Goal: Task Accomplishment & Management: Manage account settings

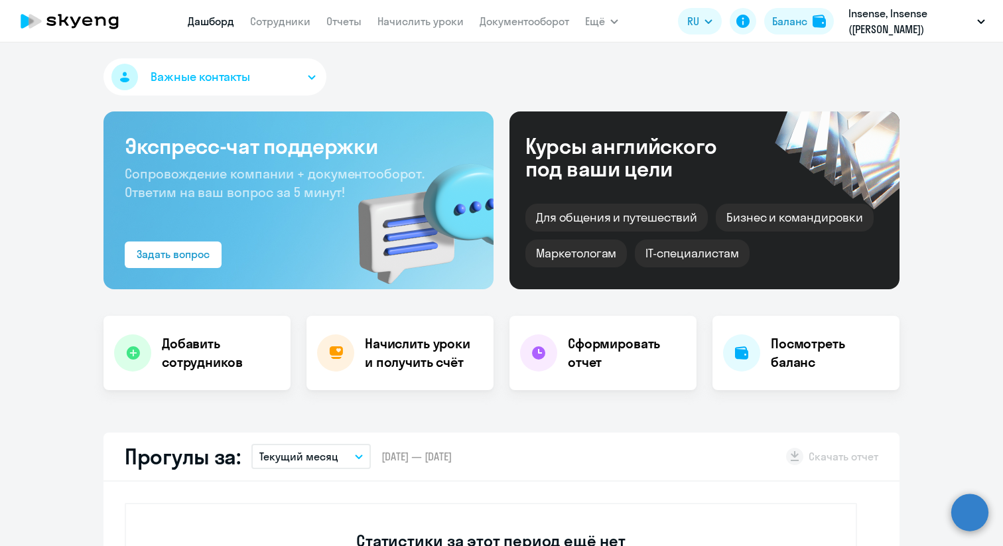
select select "30"
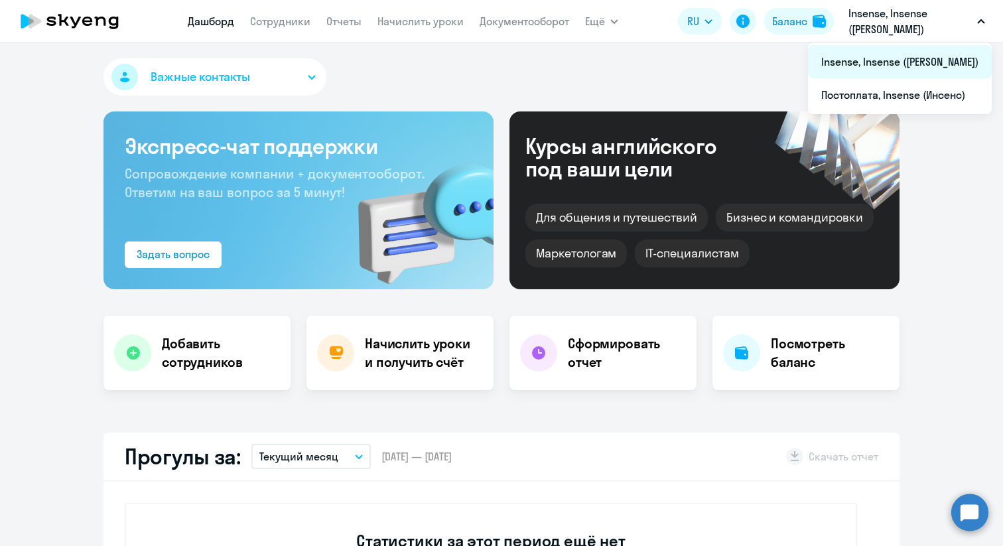
click at [879, 64] on li "Insense, Insense ([PERSON_NAME])" at bounding box center [900, 61] width 184 height 33
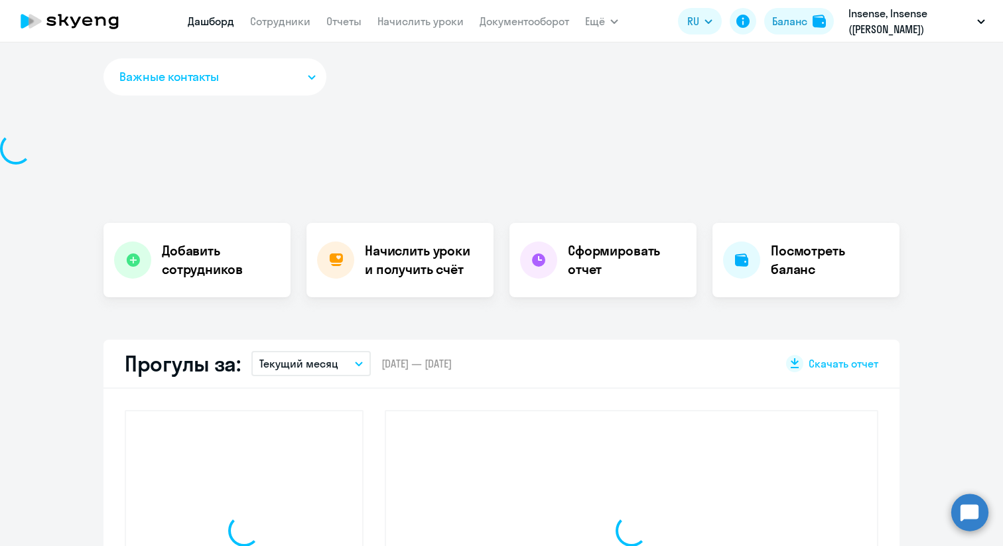
select select "30"
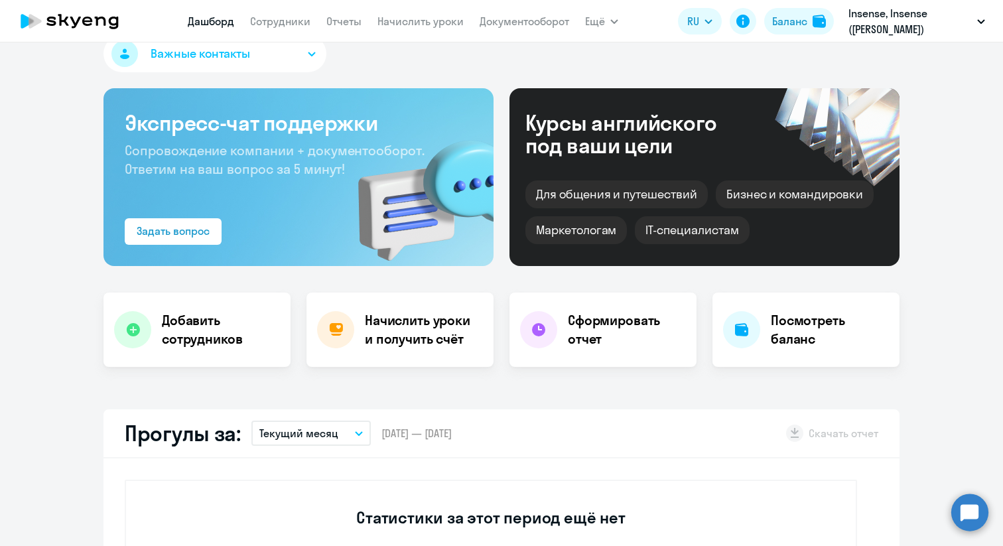
scroll to position [35, 0]
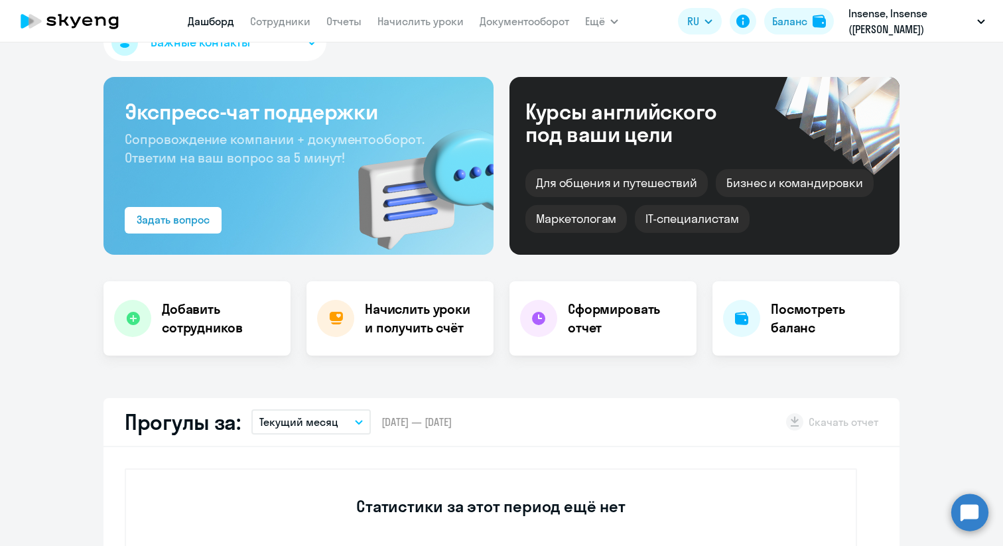
click at [281, 28] on app-menu-item-link "Сотрудники" at bounding box center [280, 21] width 60 height 17
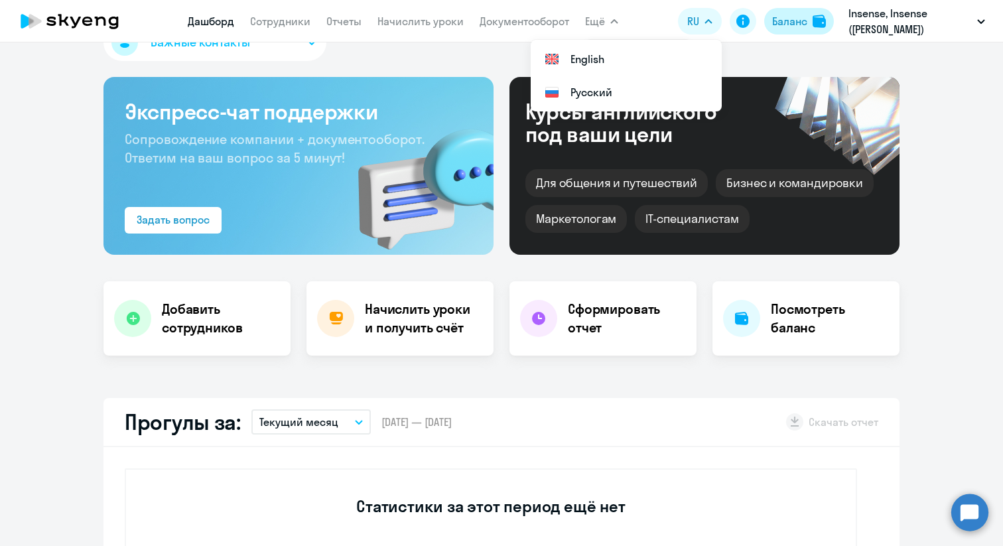
click at [792, 9] on button "Баланс" at bounding box center [799, 21] width 70 height 27
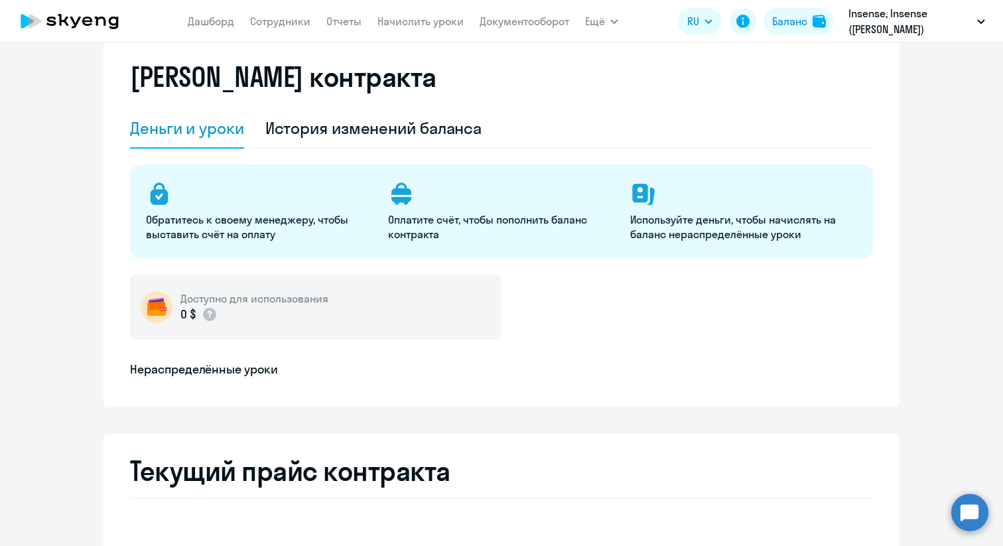
select select "english_adult_not_native_speaker"
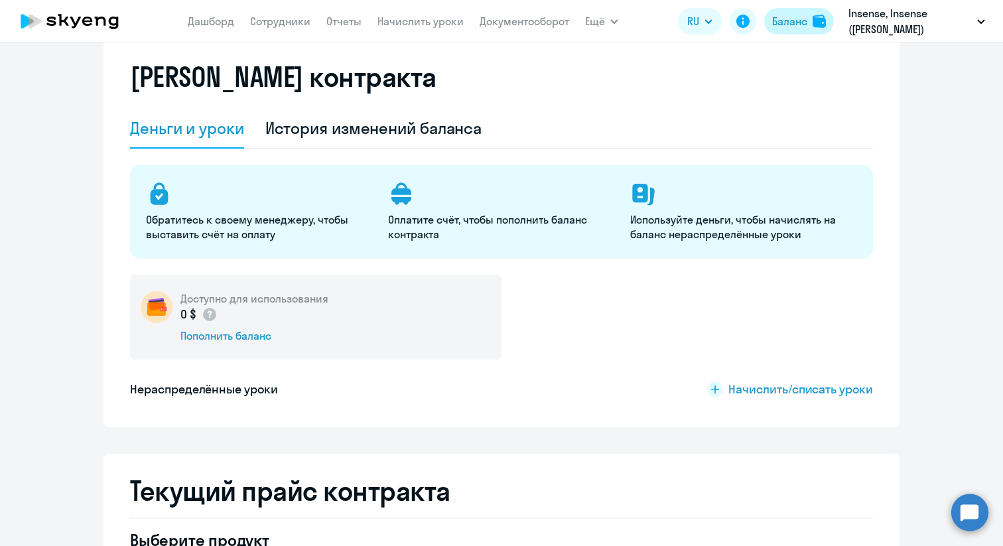
click at [790, 17] on div "Баланс" at bounding box center [789, 21] width 35 height 16
click at [868, 78] on div "[PERSON_NAME] контракта" at bounding box center [501, 85] width 743 height 48
click at [813, 24] on img at bounding box center [819, 21] width 13 height 13
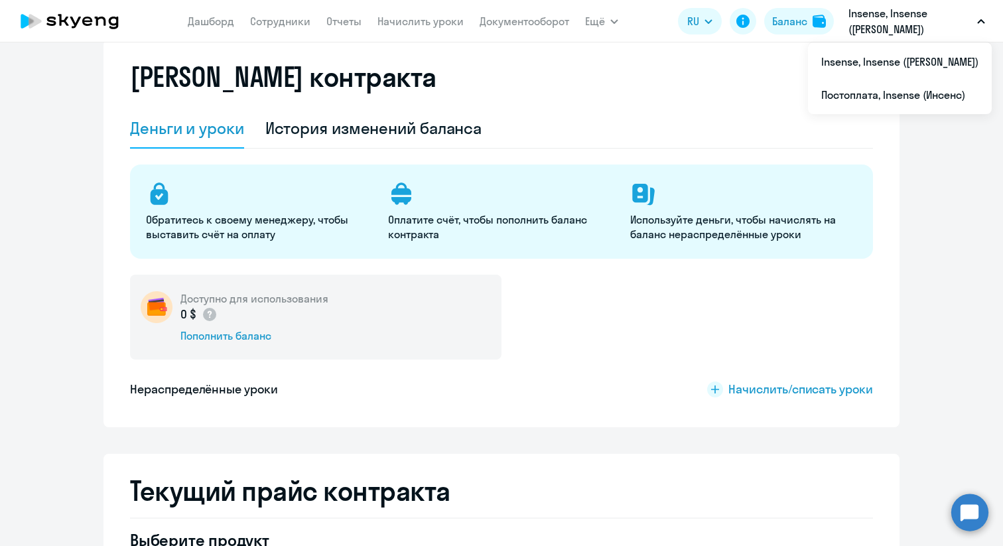
click at [881, 21] on p "Insense, Insense ([PERSON_NAME])" at bounding box center [910, 21] width 123 height 32
click at [881, 38] on app-header "Дашборд Сотрудники Отчеты Начислить уроки Документооборот Ещё Все продукты Дашб…" at bounding box center [501, 21] width 1003 height 42
click at [881, 19] on p "Insense, Insense ([PERSON_NAME])" at bounding box center [910, 21] width 123 height 32
click at [895, 90] on li "Постоплата, Insense (Инсенс)" at bounding box center [900, 94] width 184 height 33
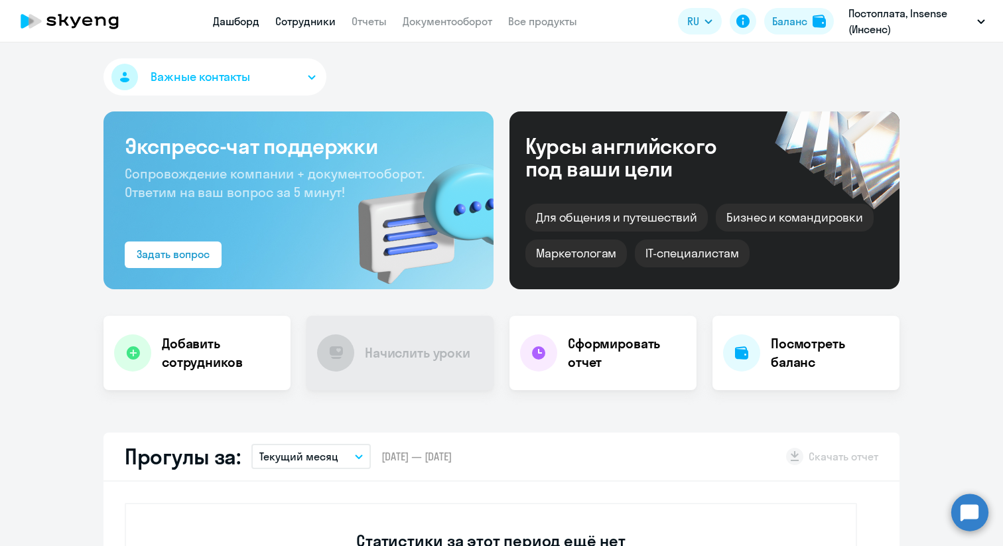
click at [313, 22] on link "Сотрудники" at bounding box center [305, 21] width 60 height 13
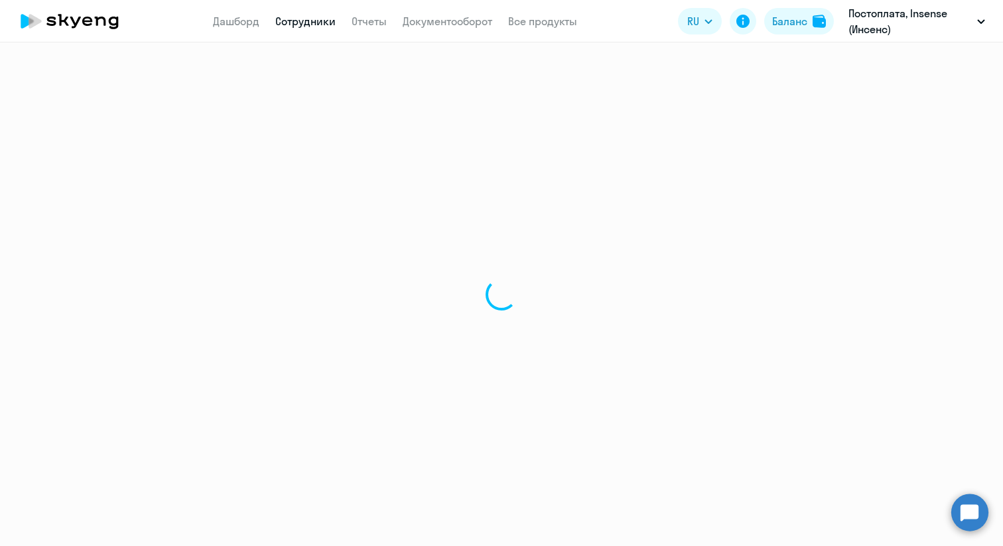
select select "30"
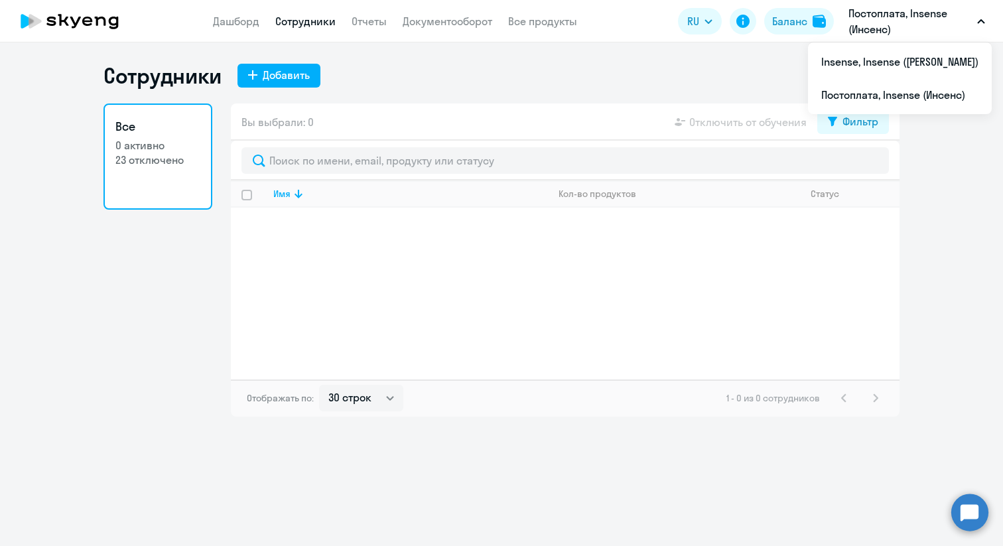
click at [905, 12] on p "Постоплата, Insense (Инсенс)" at bounding box center [910, 21] width 123 height 32
click at [882, 66] on li "Insense, Insense ([PERSON_NAME])" at bounding box center [900, 61] width 184 height 33
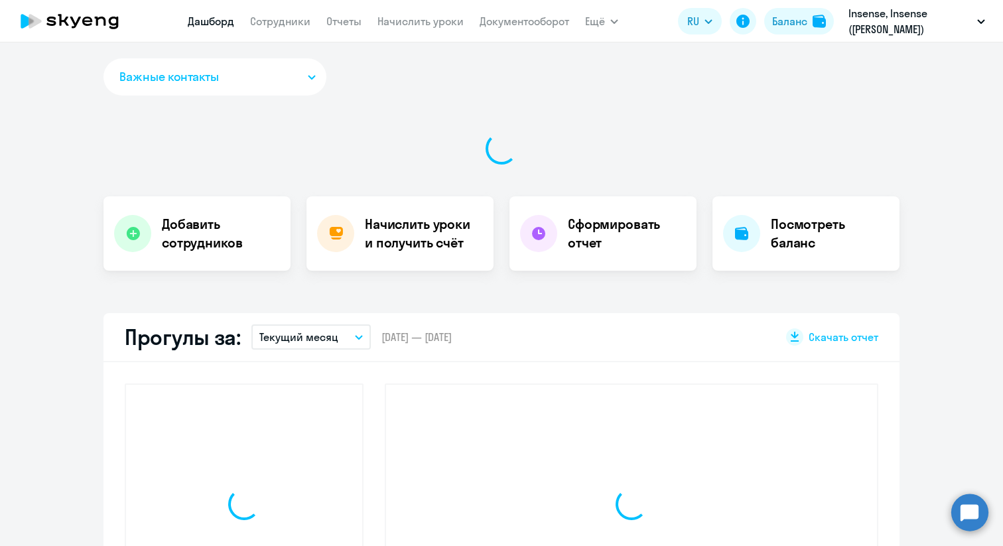
select select "30"
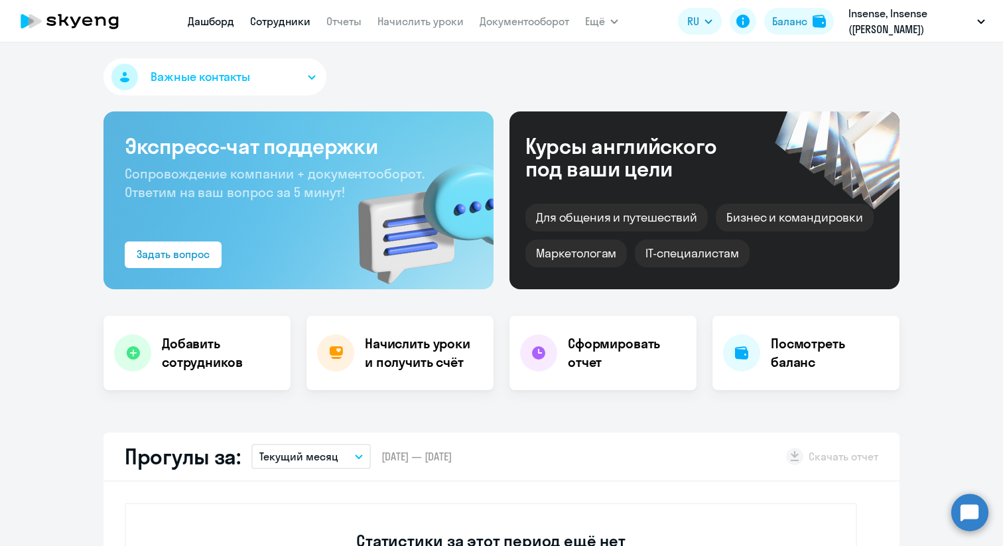
click at [295, 21] on link "Сотрудники" at bounding box center [280, 21] width 60 height 13
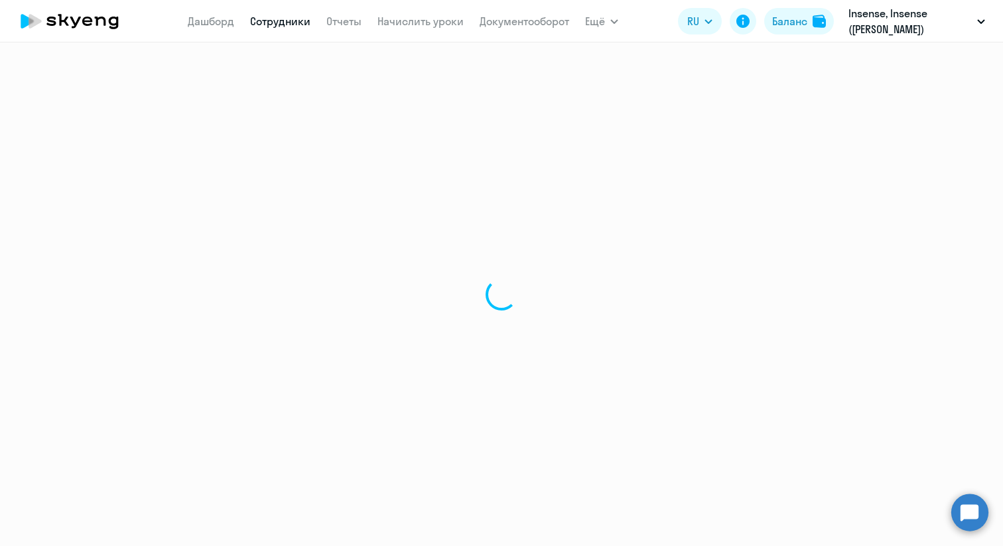
select select "30"
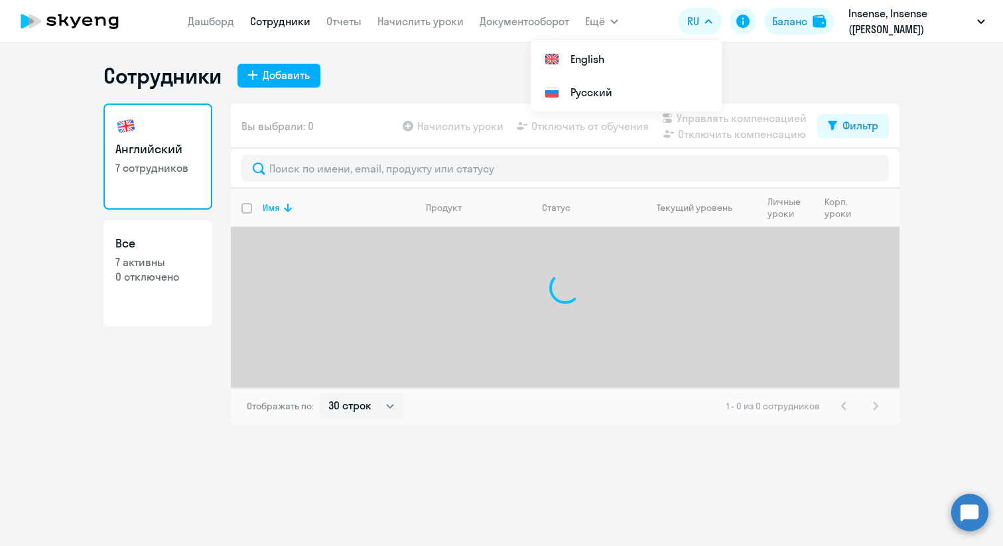
select select "30"
click at [802, 17] on div "Баланс" at bounding box center [789, 21] width 35 height 16
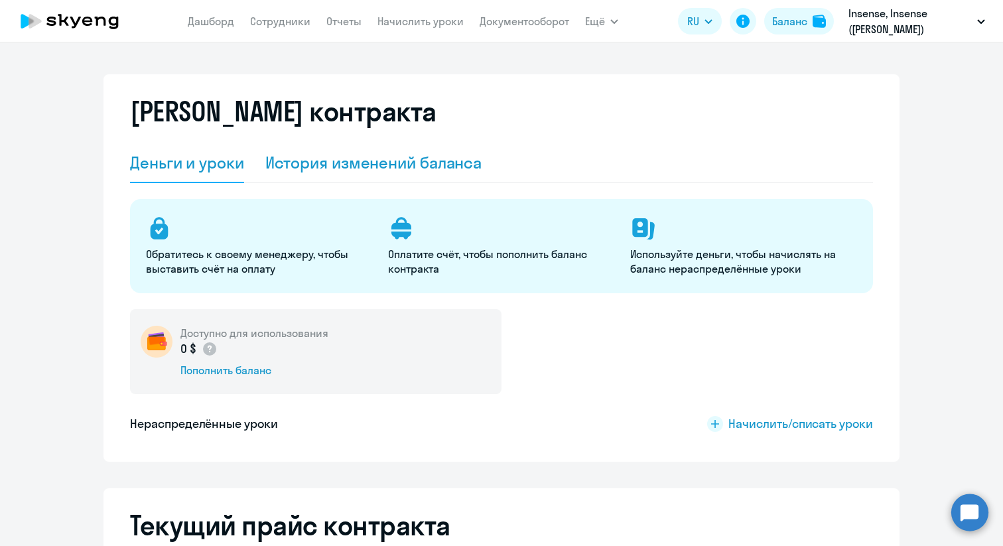
click at [337, 155] on div "История изменений баланса" at bounding box center [373, 162] width 217 height 21
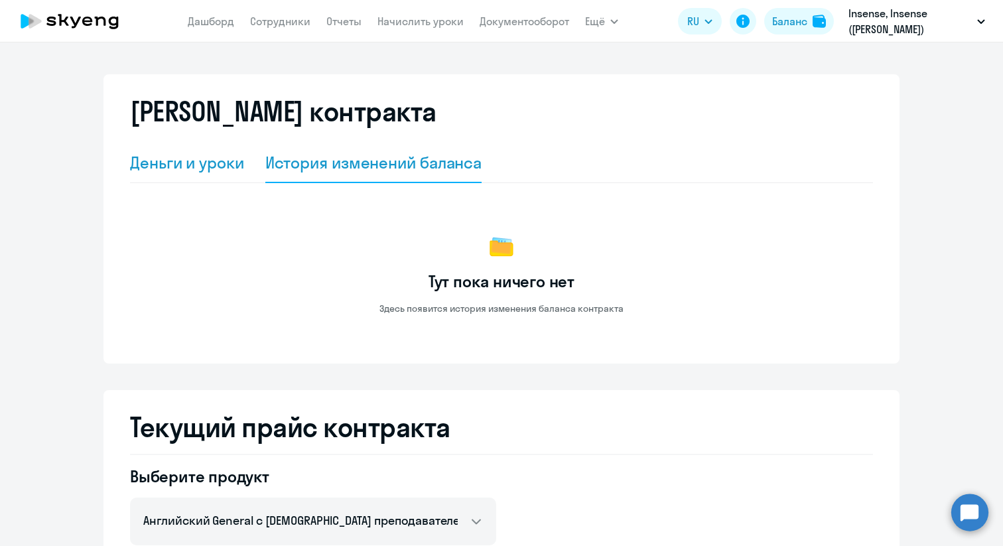
click at [196, 166] on div "Деньги и уроки" at bounding box center [187, 162] width 114 height 21
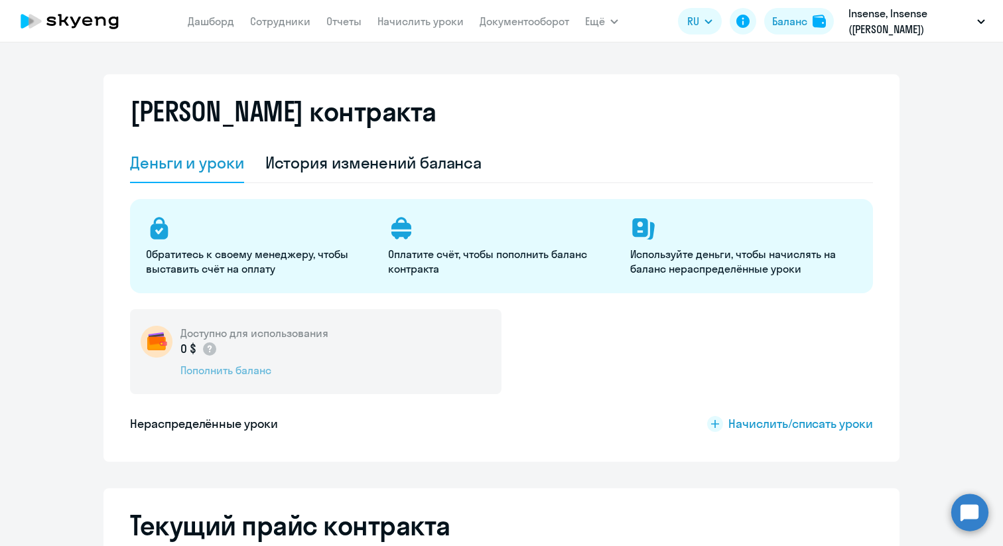
click at [234, 370] on div "Пополнить баланс" at bounding box center [254, 370] width 148 height 15
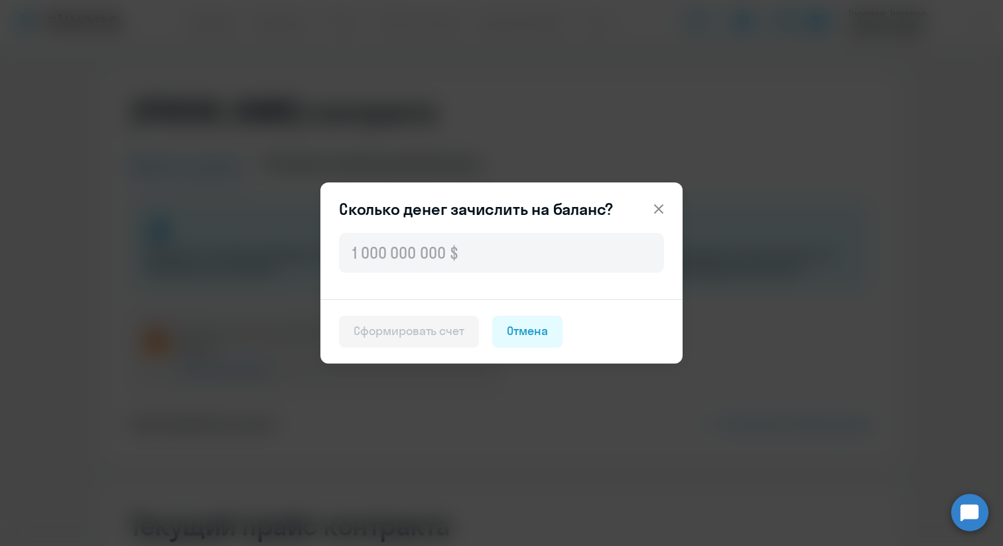
click at [666, 210] on icon at bounding box center [659, 209] width 16 height 16
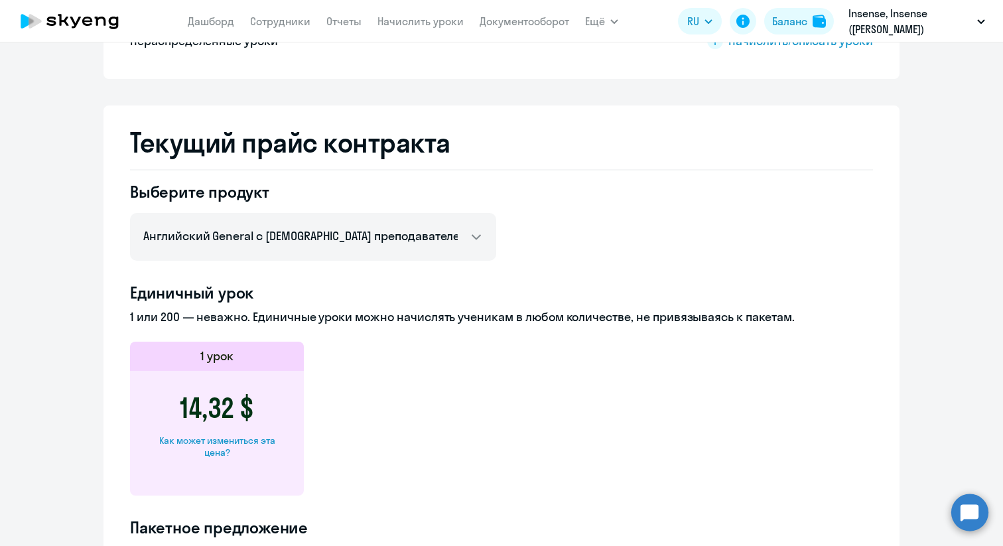
scroll to position [384, 0]
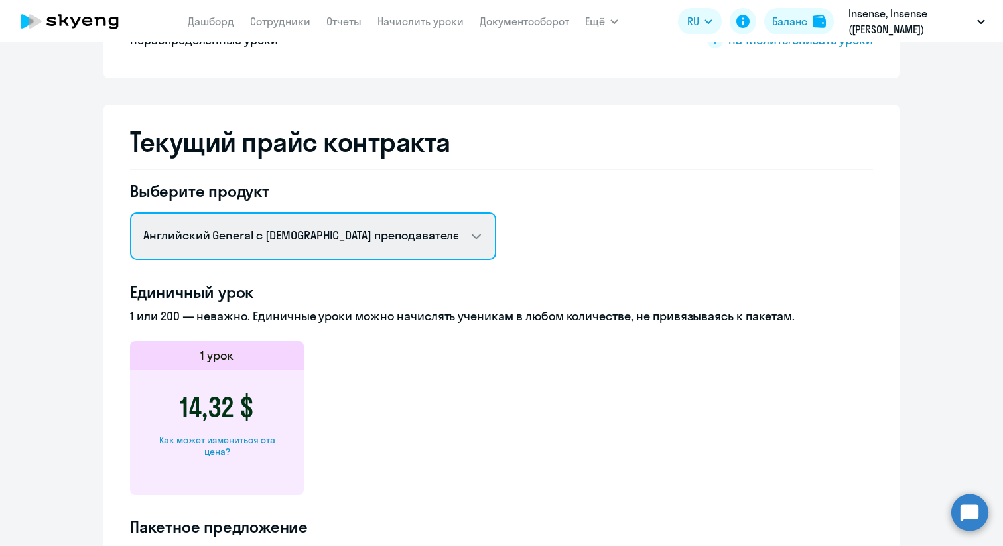
click at [453, 237] on select "Английский General с [DEMOGRAPHIC_DATA] преподавателем Английский General с [DE…" at bounding box center [313, 236] width 366 height 48
click at [130, 212] on select "Английский General с [DEMOGRAPHIC_DATA] преподавателем Английский General с [DE…" at bounding box center [313, 236] width 366 height 48
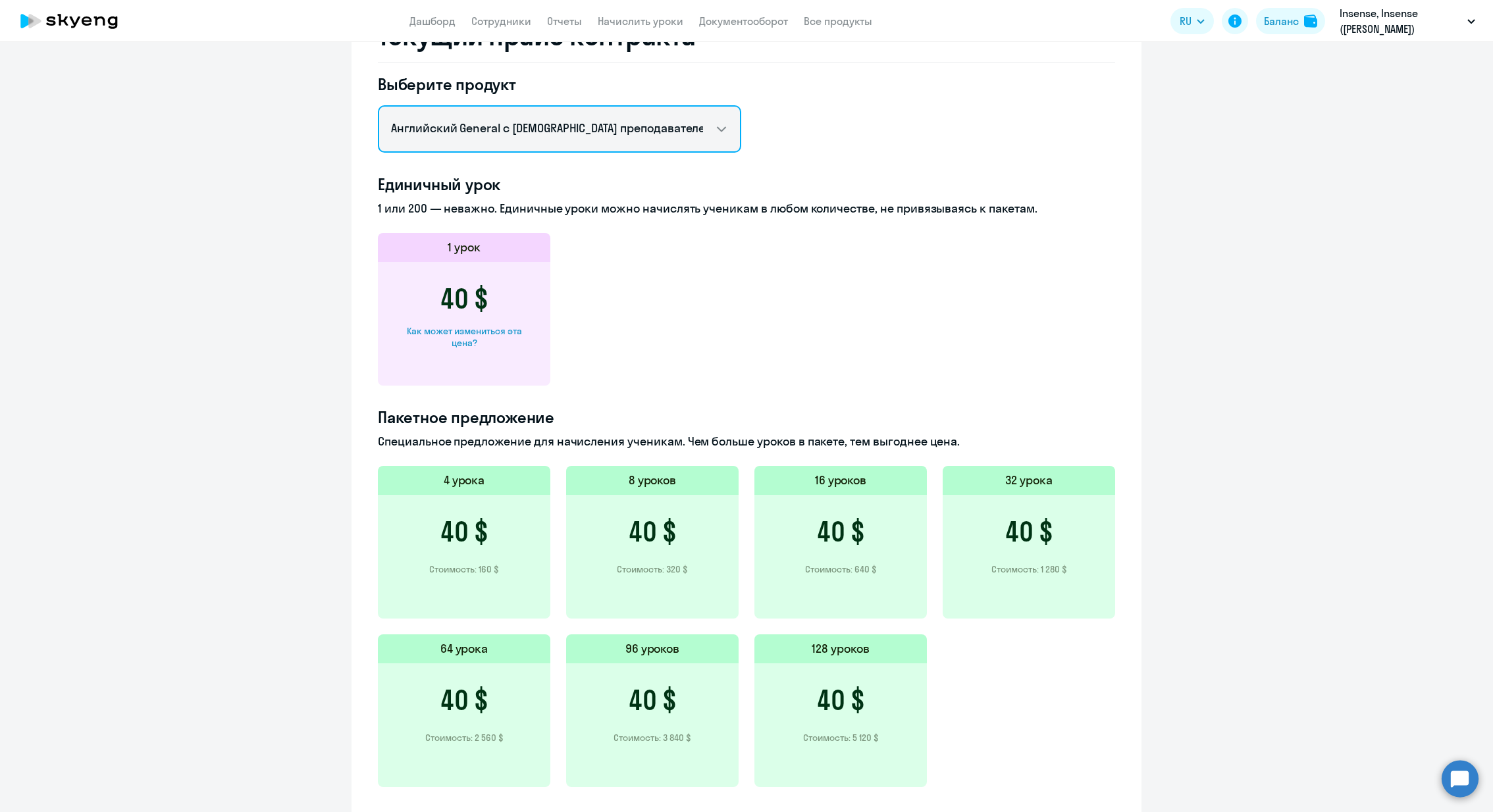
scroll to position [480, 0]
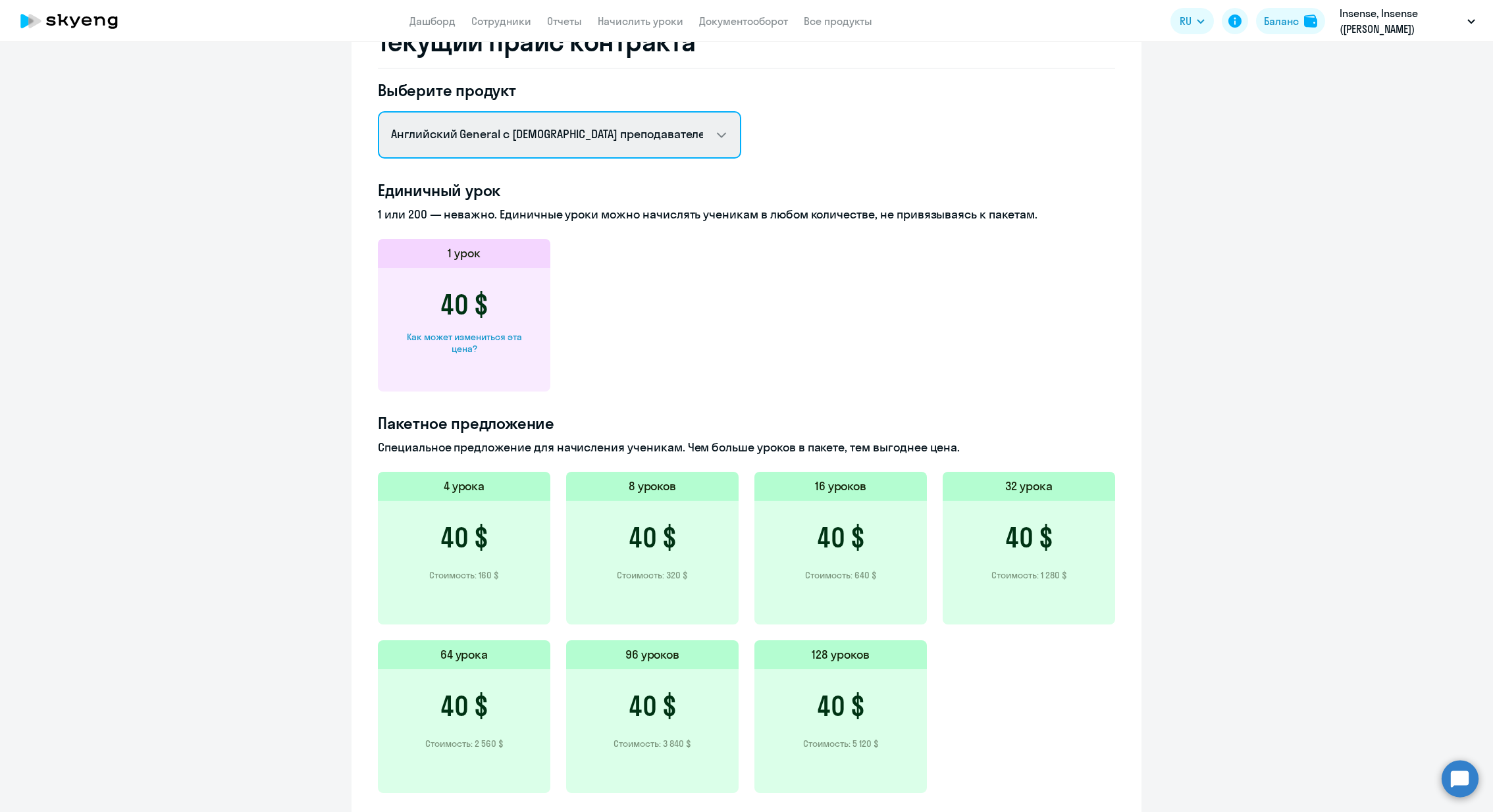
click at [687, 122] on select "Английский General с [DEMOGRAPHIC_DATA] преподавателем Английский General с [DE…" at bounding box center [560, 135] width 363 height 48
click at [378, 111] on select "Английский General с [DEMOGRAPHIC_DATA] преподавателем Английский General с [DE…" at bounding box center [560, 135] width 363 height 48
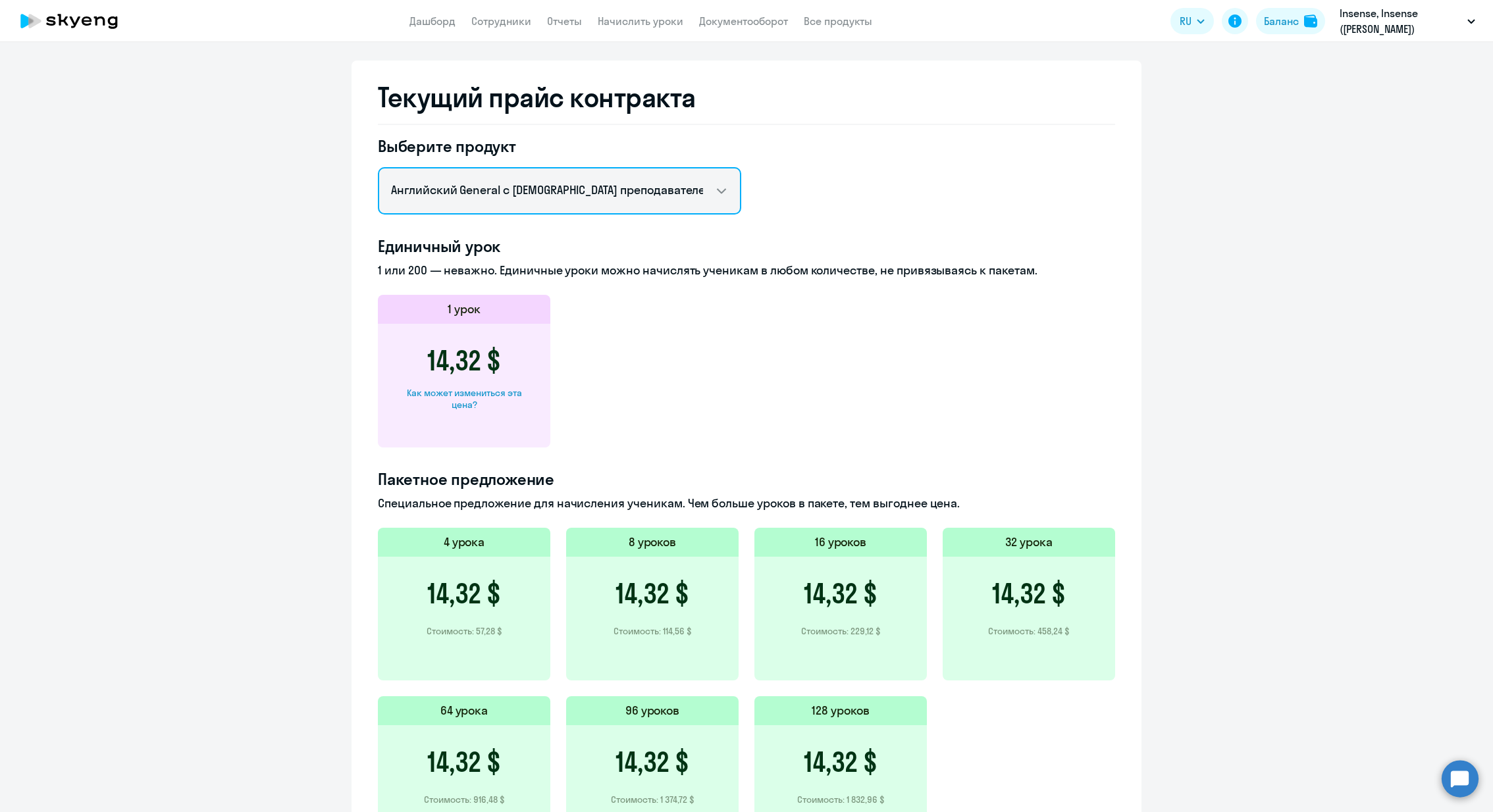
scroll to position [421, 0]
click at [661, 205] on select "Английский General с [DEMOGRAPHIC_DATA] преподавателем Английский General с [DE…" at bounding box center [560, 193] width 363 height 48
select select "english_adult_native_speaker"
click at [378, 170] on select "Английский General с [DEMOGRAPHIC_DATA] преподавателем Английский General с [DE…" at bounding box center [560, 193] width 363 height 48
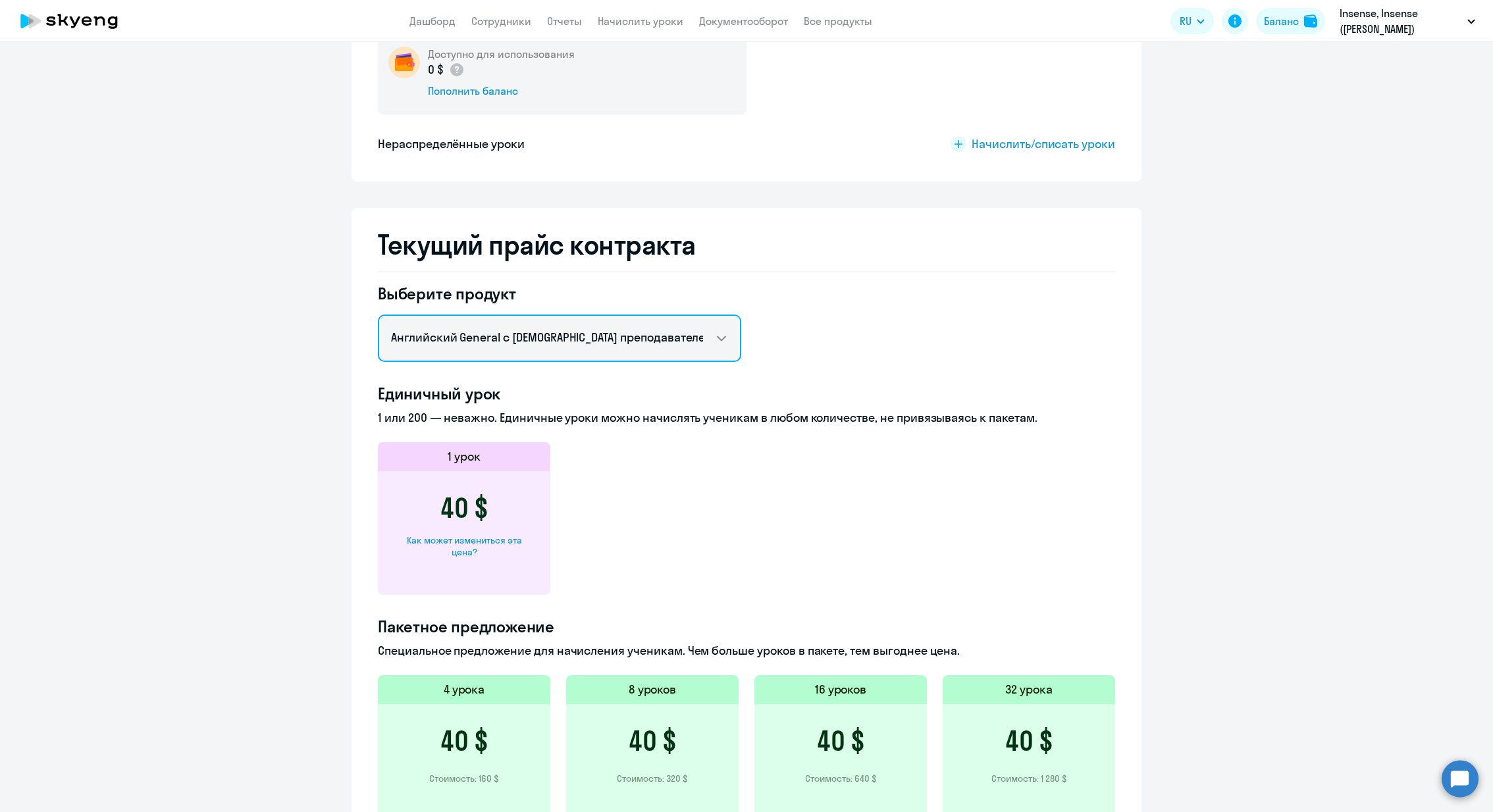
scroll to position [0, 0]
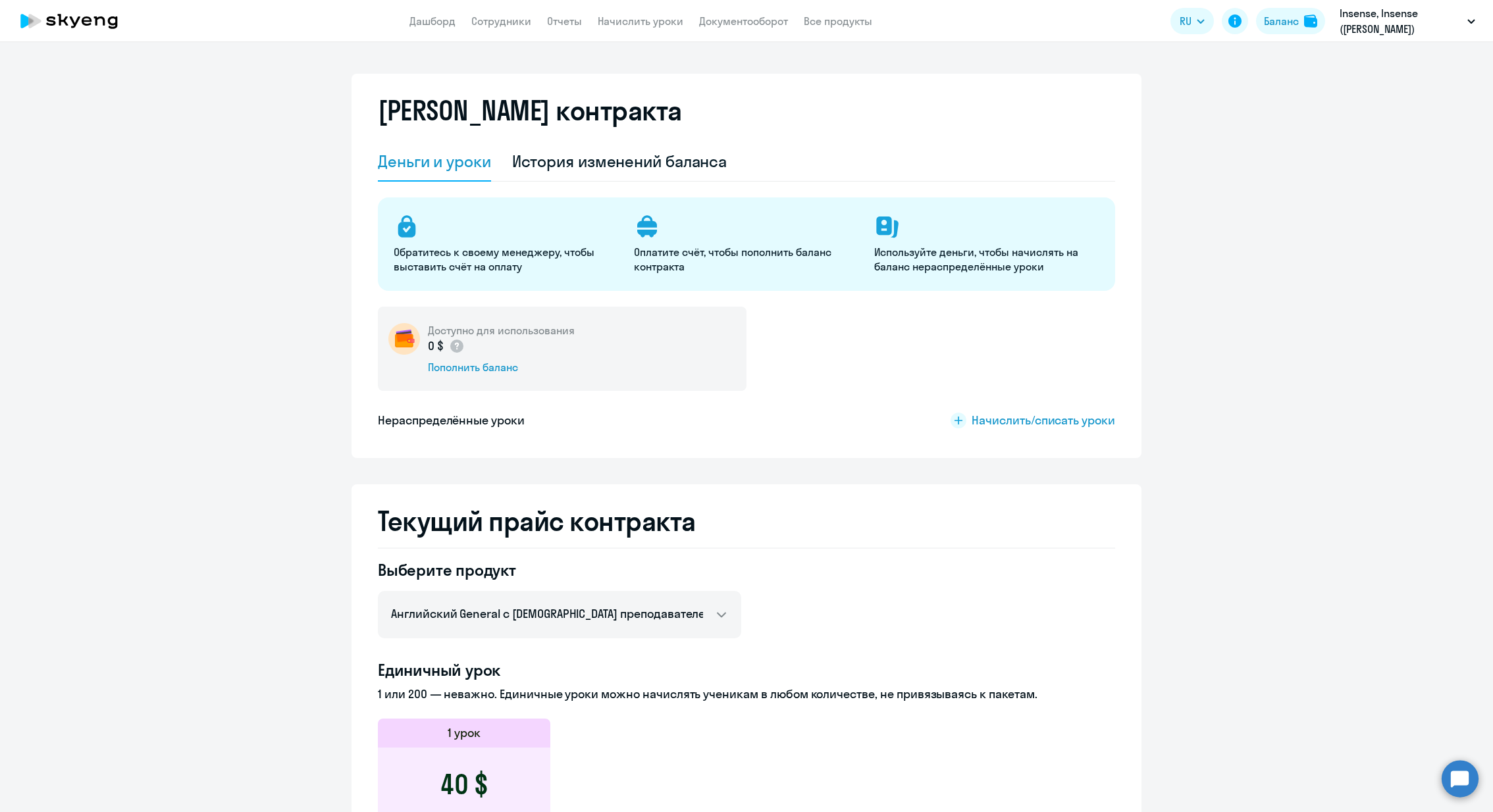
click at [715, 329] on div "Доступно для использования 0 $ Пополнить баланс" at bounding box center [562, 348] width 369 height 84
click at [768, 261] on p "Оплатите счёт, чтобы пополнить баланс контракта" at bounding box center [746, 259] width 224 height 29
click at [592, 174] on div "История изменений баланса" at bounding box center [619, 162] width 215 height 40
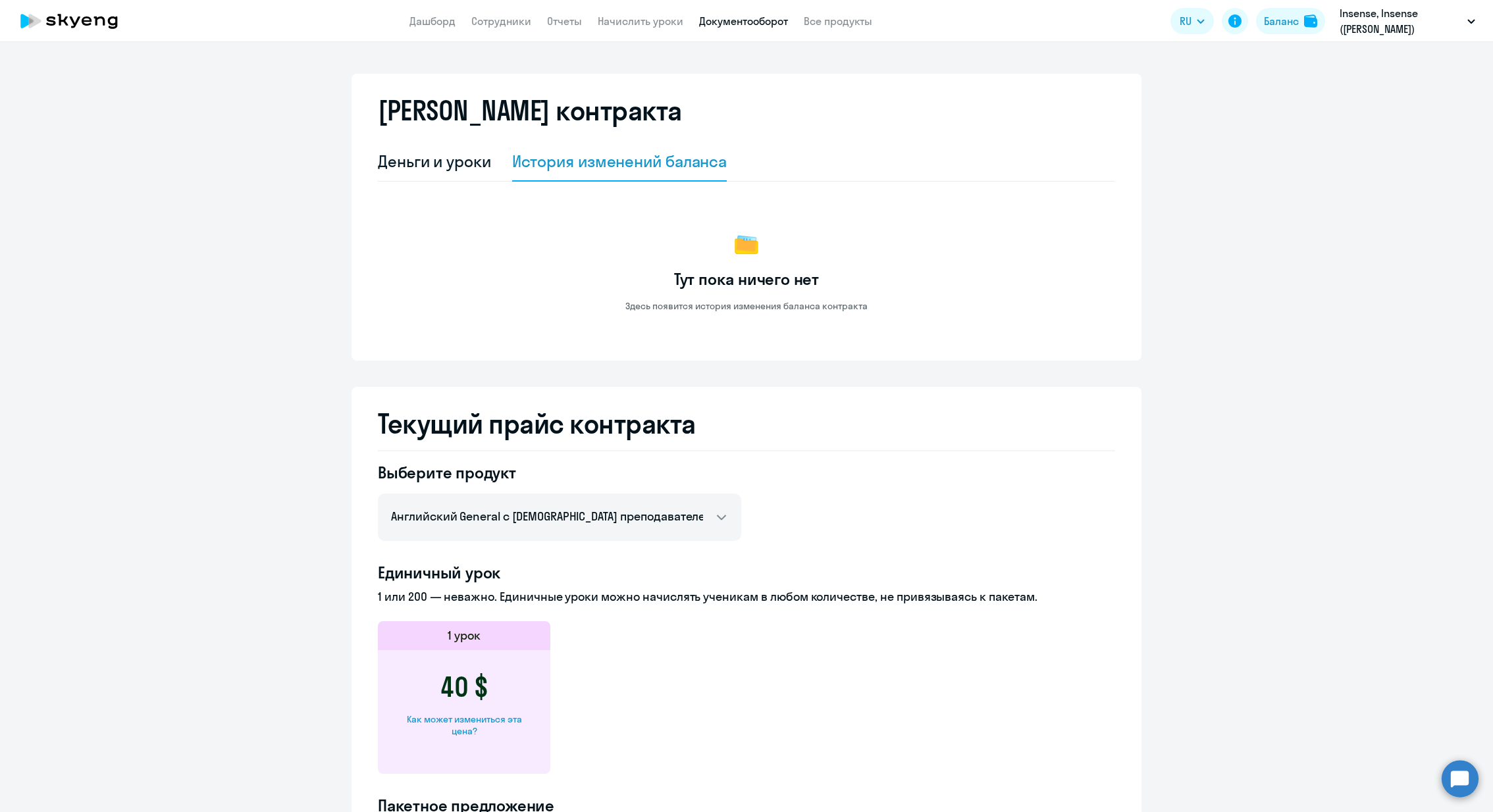
click at [761, 25] on link "Документооборот" at bounding box center [744, 21] width 89 height 13
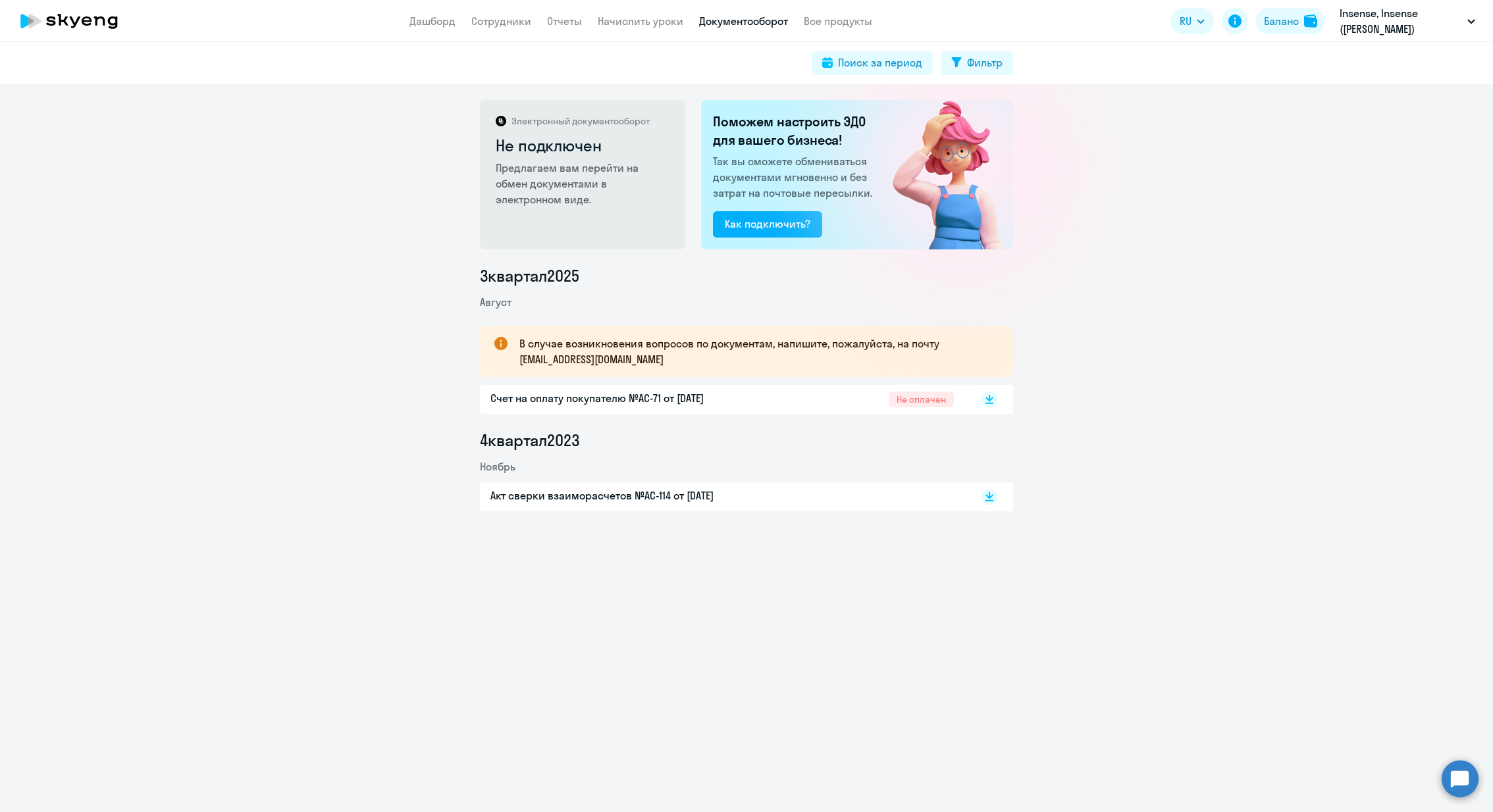
click at [764, 397] on p "Счет на оплату покупателю №AC-71 от [DATE]" at bounding box center [628, 398] width 277 height 16
click at [820, 130] on h2 "Поможем настроить ЭДО для вашего бизнеса!" at bounding box center [795, 130] width 164 height 37
click at [995, 20] on p "Insense, Insense ([PERSON_NAME])" at bounding box center [1400, 21] width 122 height 32
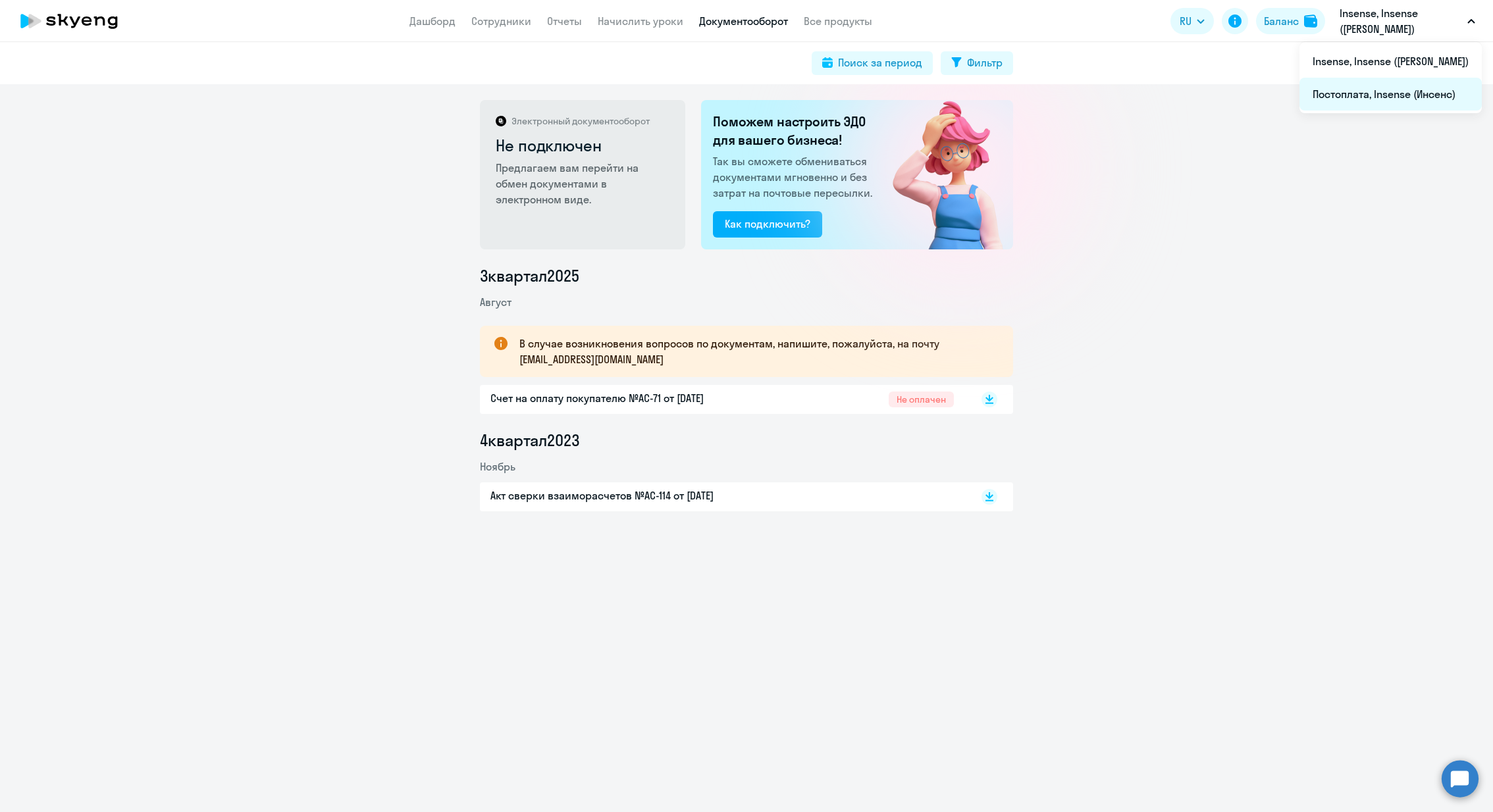
click at [995, 99] on li "Постоплата, Insense (Инсенс)" at bounding box center [1391, 93] width 183 height 33
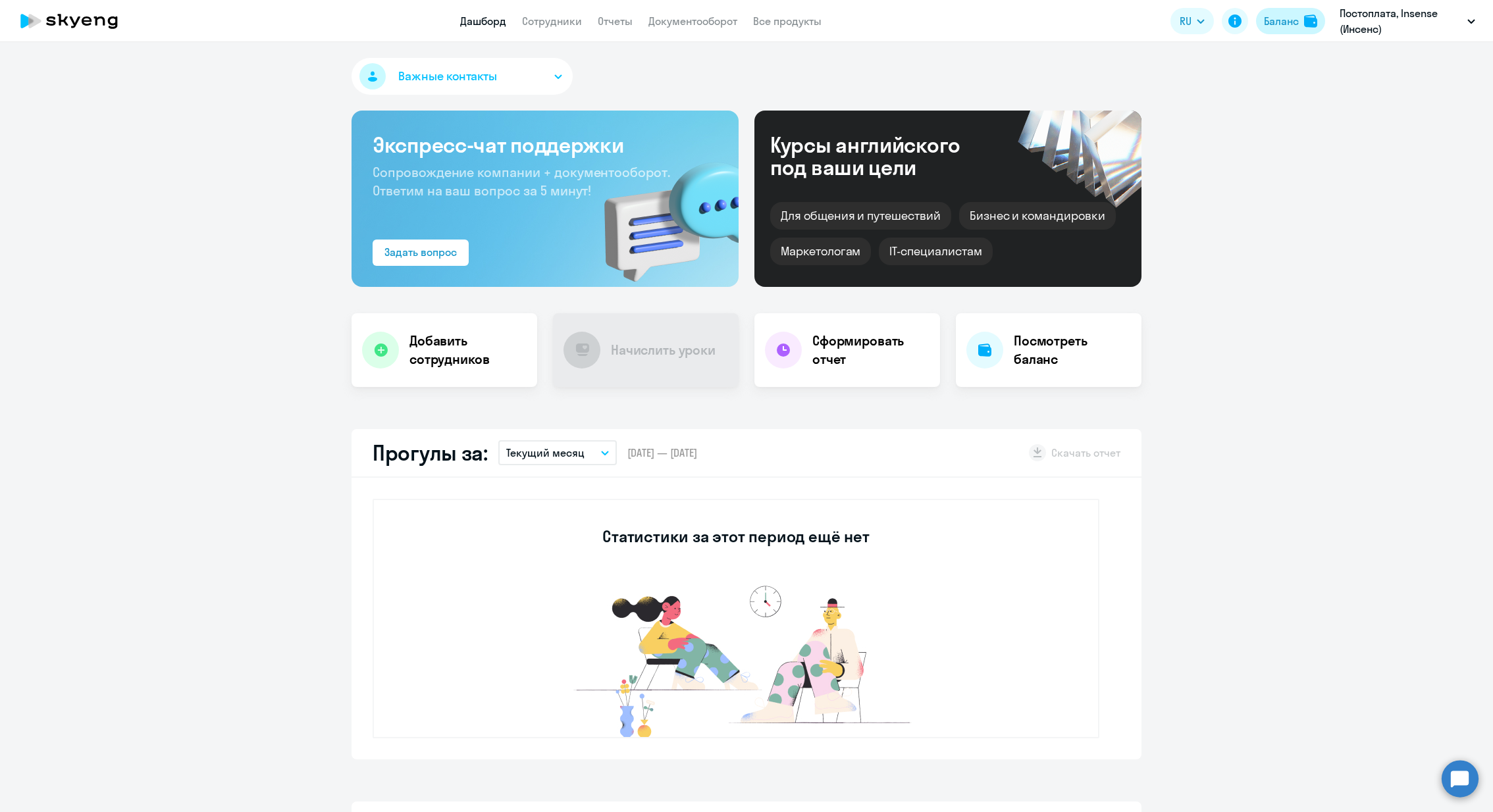
click at [995, 8] on button "Баланс" at bounding box center [1291, 21] width 69 height 27
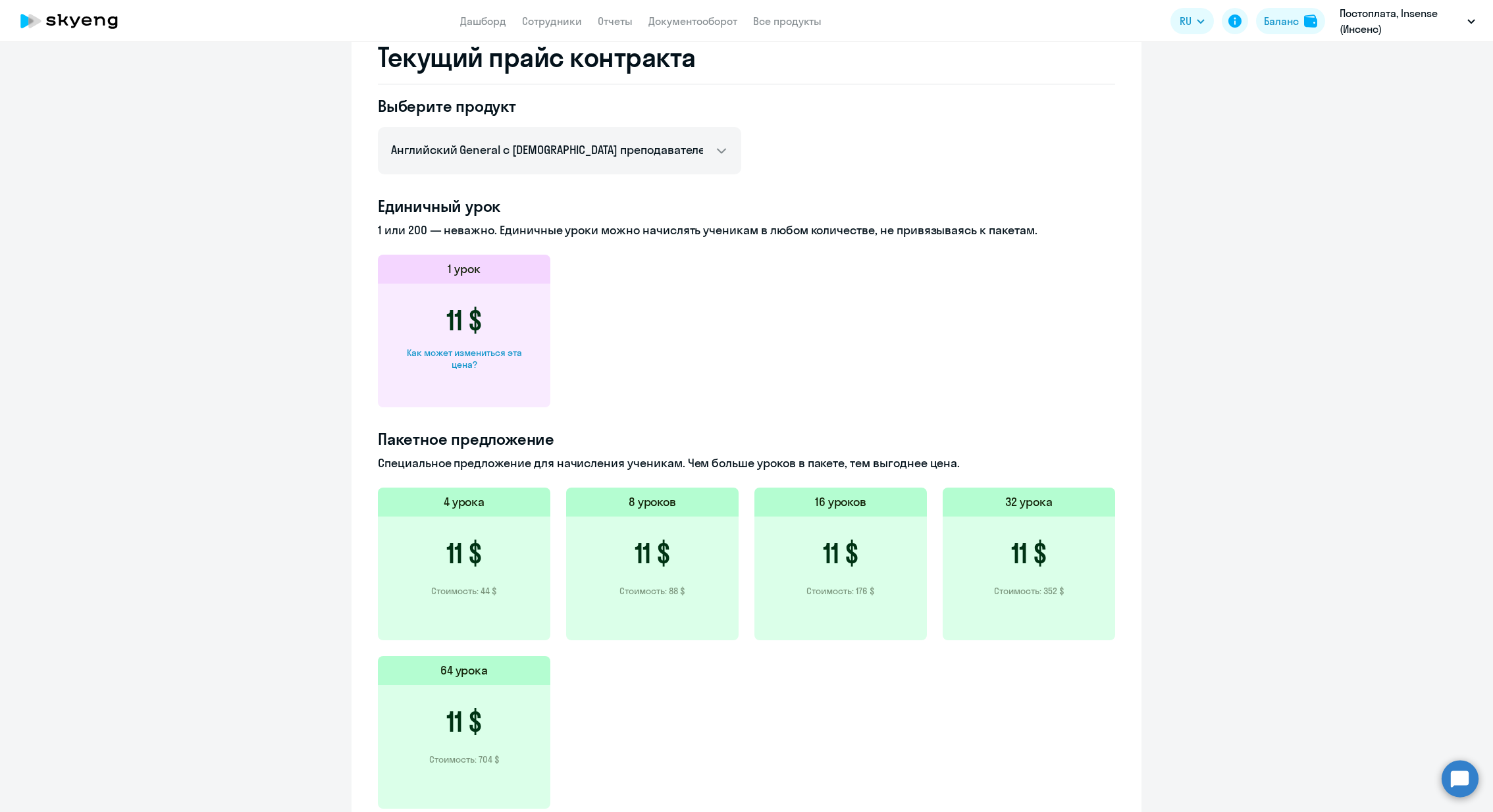
scroll to position [290, 0]
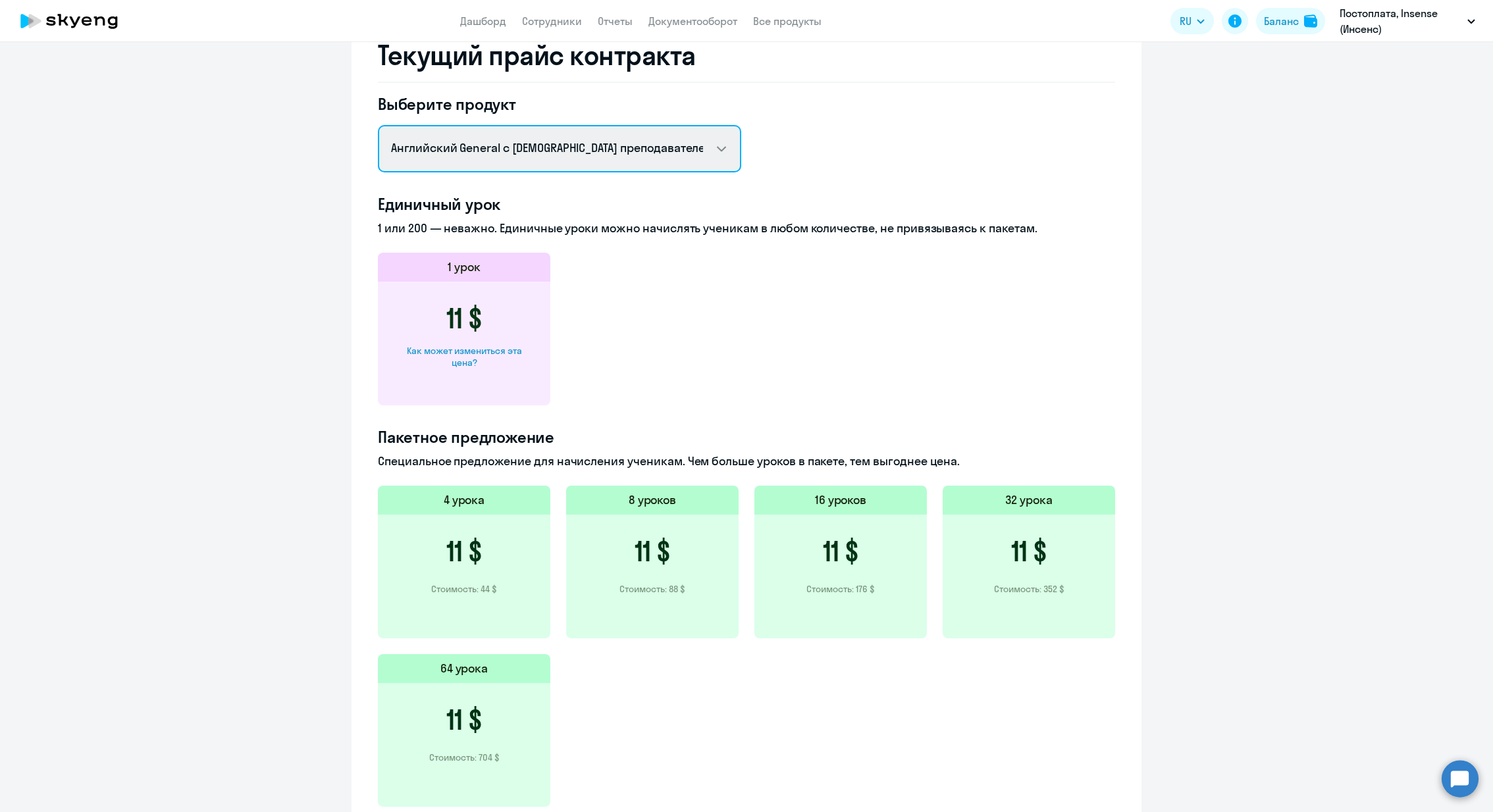
click at [678, 139] on select "Английский General с [DEMOGRAPHIC_DATA] преподавателем Английский General с [DE…" at bounding box center [560, 149] width 363 height 48
click at [378, 125] on select "Английский General с [DEMOGRAPHIC_DATA] преподавателем Английский General с [DE…" at bounding box center [560, 149] width 363 height 48
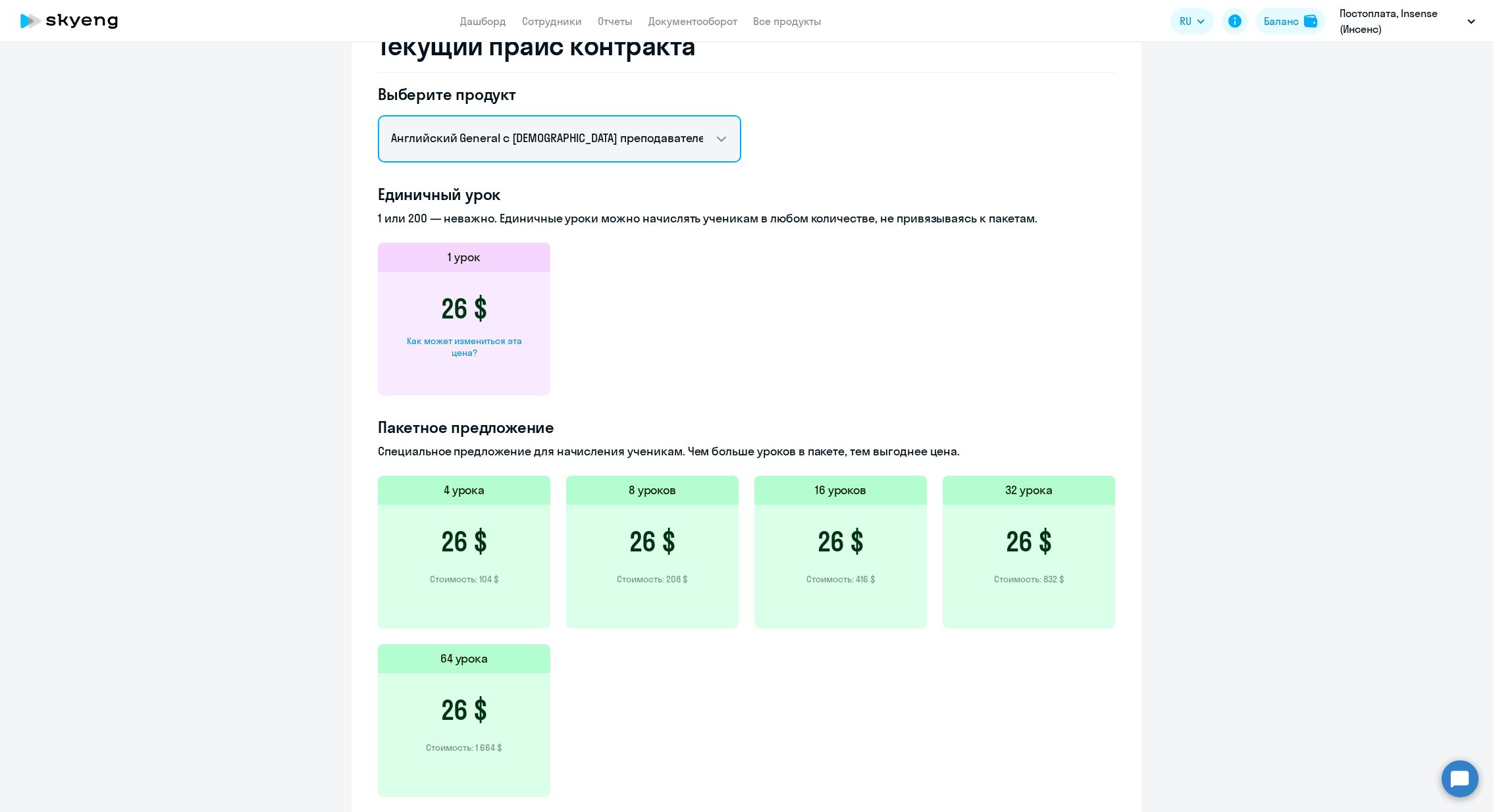
scroll to position [298, 0]
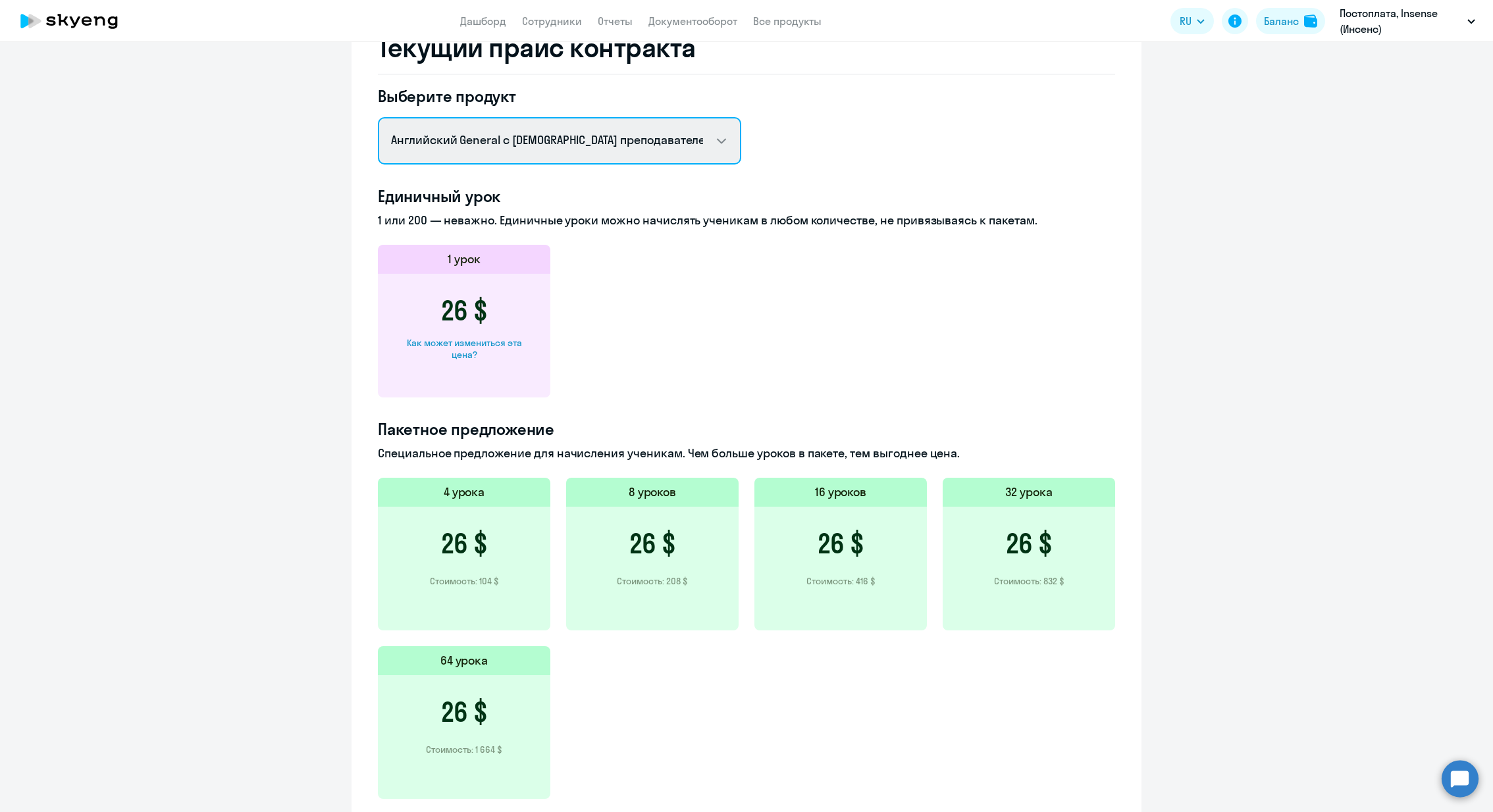
click at [681, 153] on select "Английский General с [DEMOGRAPHIC_DATA] преподавателем Английский General с [DE…" at bounding box center [560, 141] width 363 height 48
click at [378, 117] on select "Английский General с [DEMOGRAPHIC_DATA] преподавателем Английский General с [DE…" at bounding box center [560, 141] width 363 height 48
click at [688, 136] on select "Английский General с [DEMOGRAPHIC_DATA] преподавателем Английский General с [DE…" at bounding box center [560, 141] width 363 height 48
select select "english_adult_native_speaker"
click at [378, 117] on select "Английский General с [DEMOGRAPHIC_DATA] преподавателем Английский General с [DE…" at bounding box center [560, 141] width 363 height 48
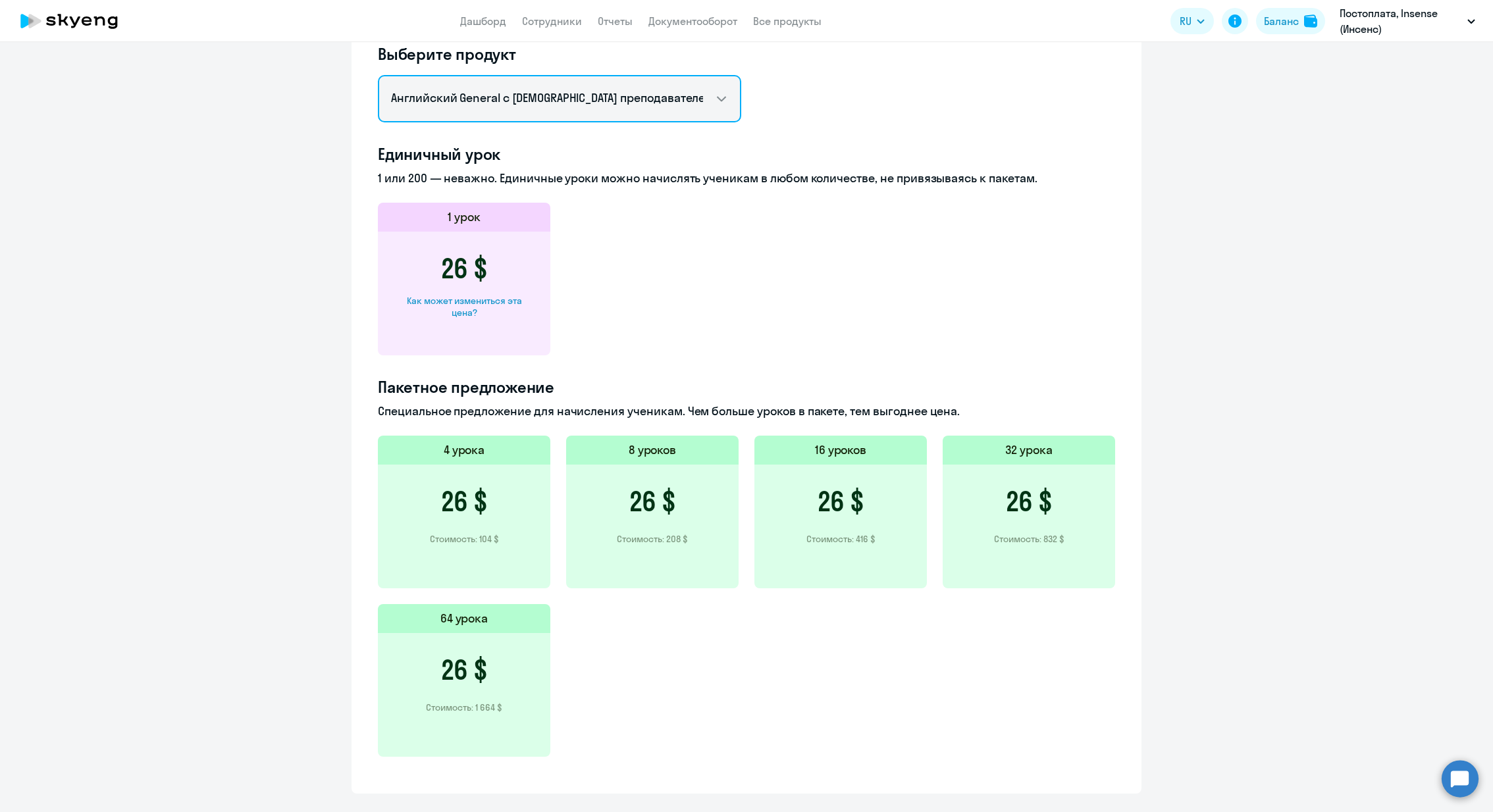
scroll to position [343, 0]
